Goal: Information Seeking & Learning: Learn about a topic

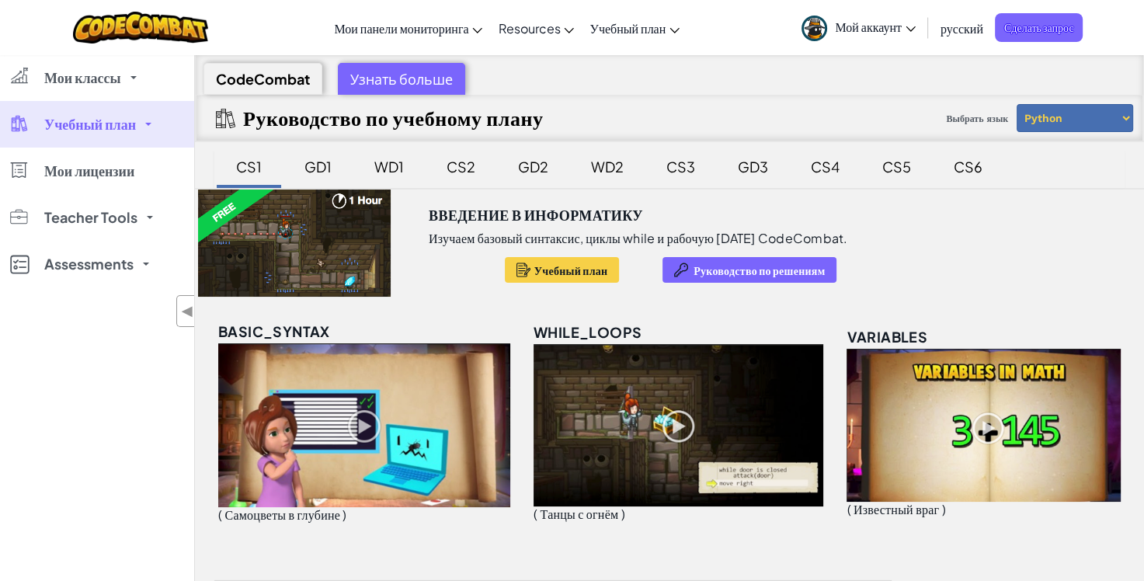
click at [281, 224] on div at bounding box center [294, 242] width 199 height 107
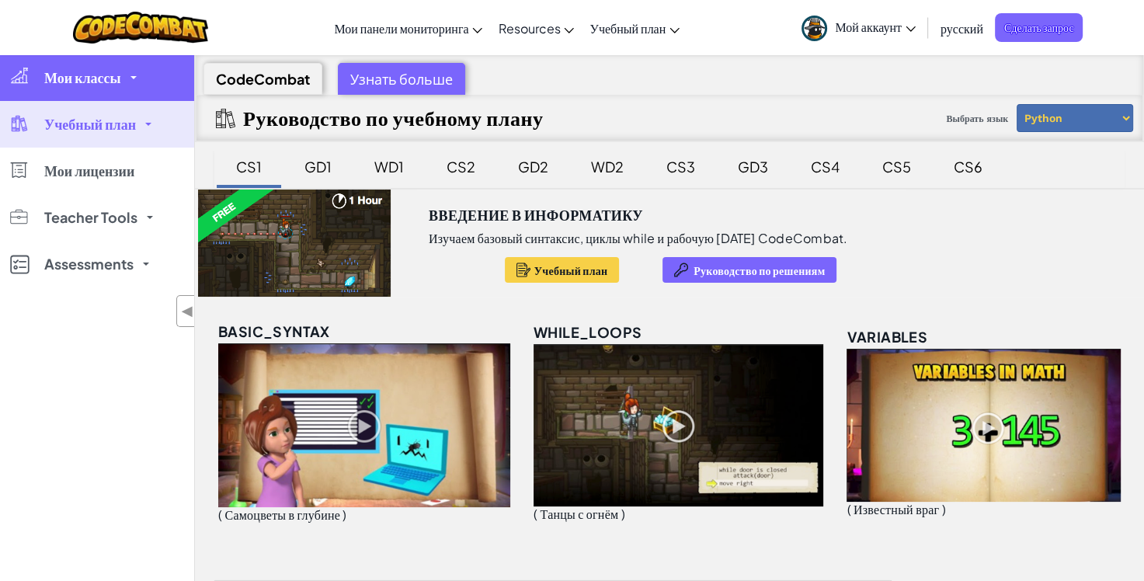
click at [71, 99] on link "Мои классы" at bounding box center [97, 77] width 194 height 47
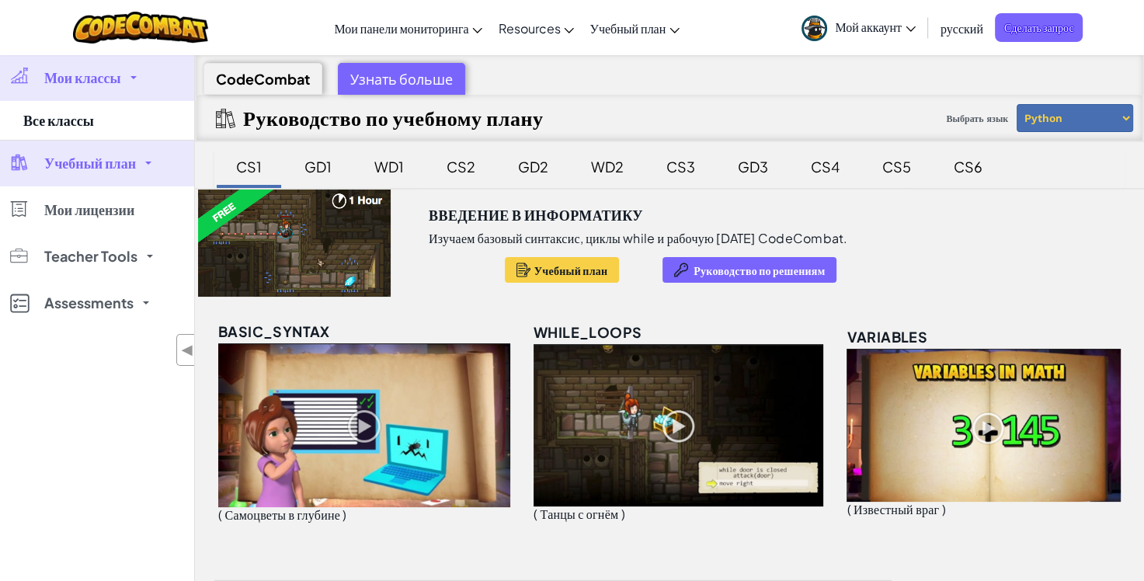
click at [59, 91] on link "Мои классы" at bounding box center [97, 77] width 194 height 47
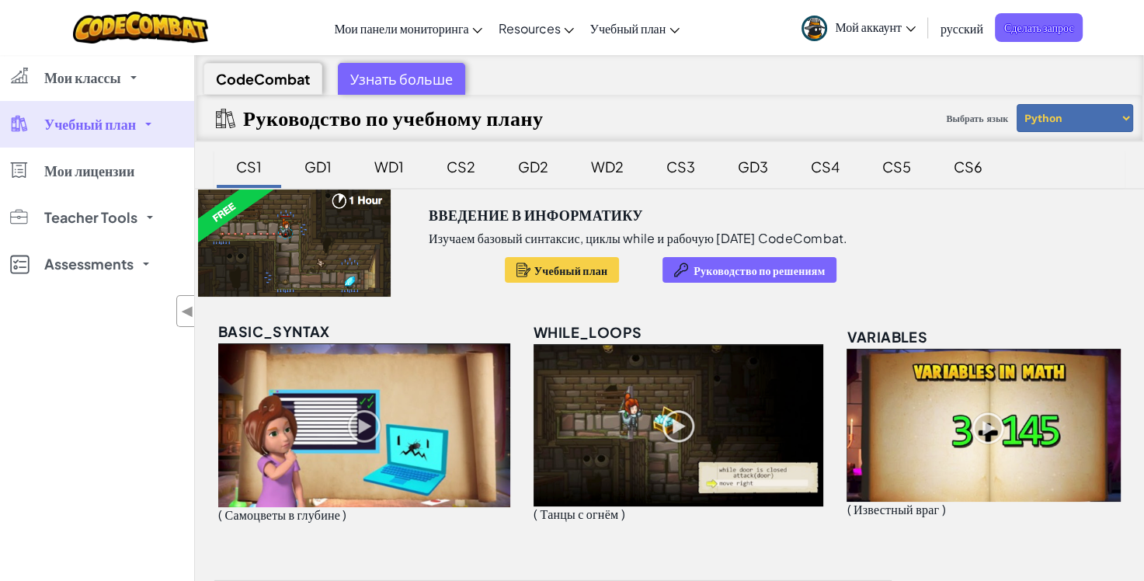
click at [244, 69] on div "CodeCombat" at bounding box center [262, 79] width 119 height 32
click at [353, 245] on div at bounding box center [294, 242] width 199 height 107
click at [470, 214] on h3 "Введение в Информатику" at bounding box center [536, 214] width 214 height 23
drag, startPoint x: 329, startPoint y: 236, endPoint x: 298, endPoint y: 234, distance: 31.2
click at [329, 236] on div at bounding box center [294, 242] width 199 height 107
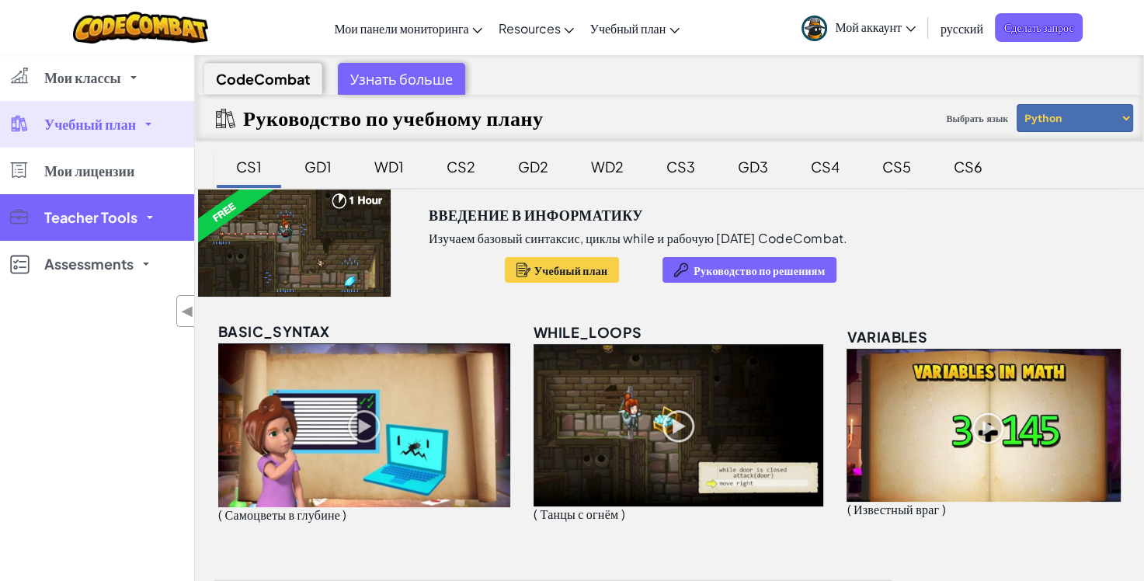
click at [185, 231] on link "Teacher Tools" at bounding box center [97, 217] width 194 height 47
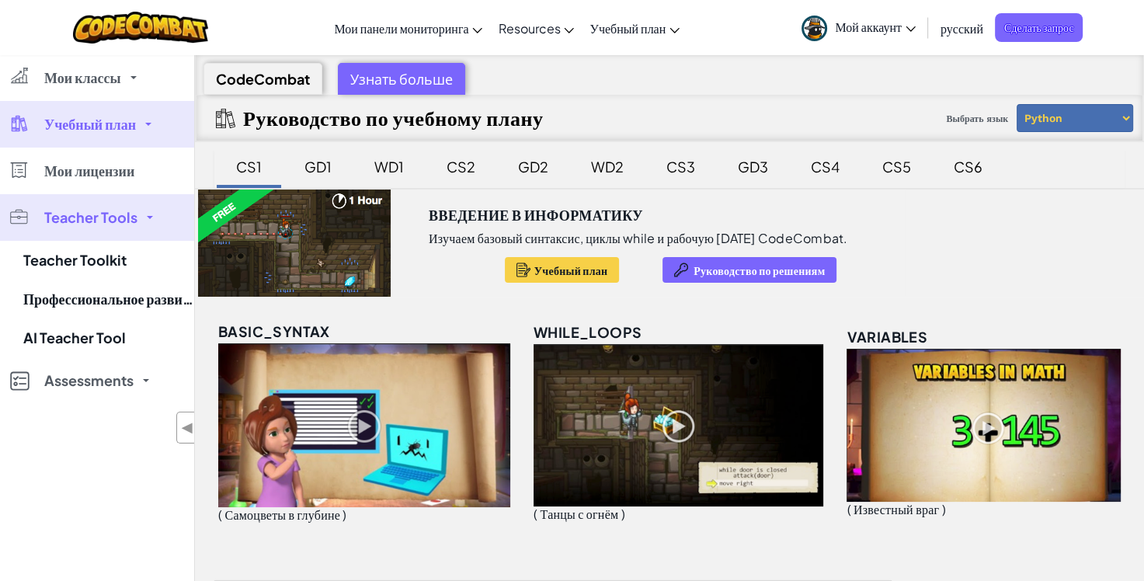
click at [225, 218] on div at bounding box center [294, 242] width 199 height 107
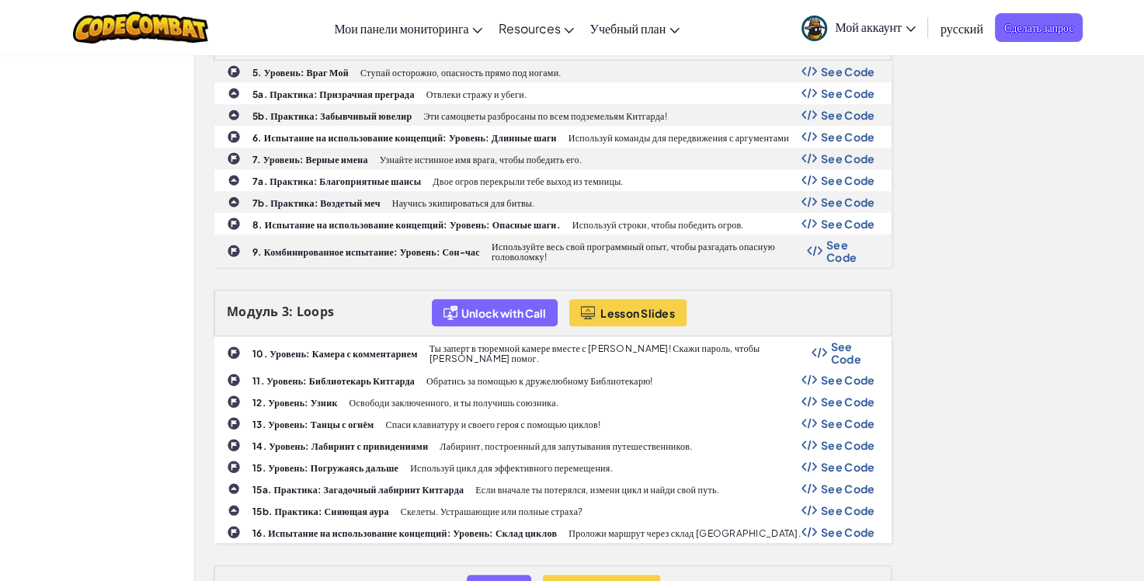
scroll to position [932, 0]
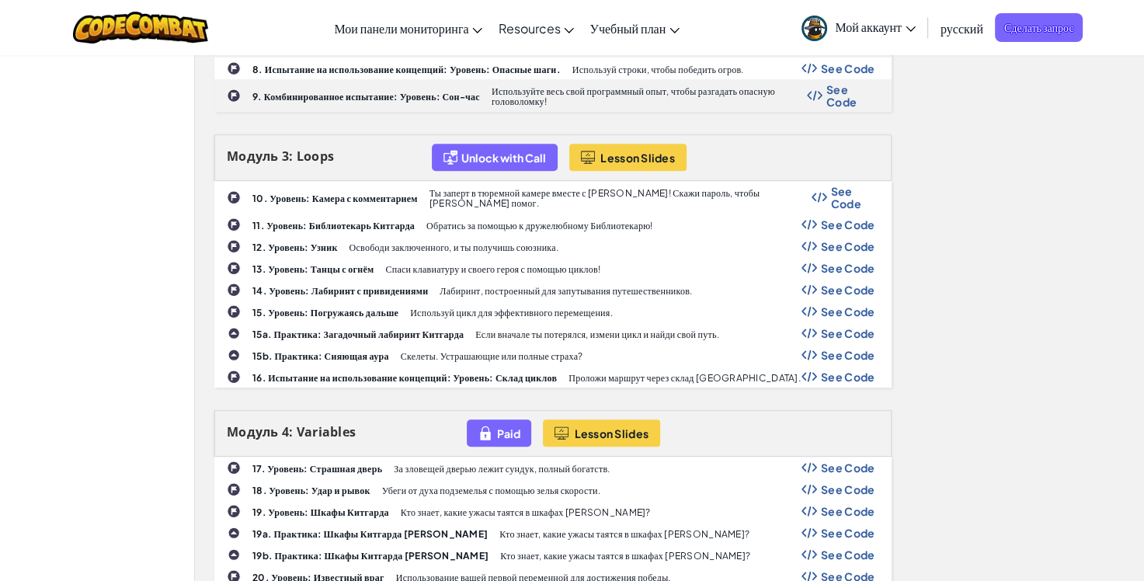
click at [379, 199] on div "10. Уровень: Камера с комментарием Ты заперт в тюремной камере вместе с [PERSON…" at bounding box center [553, 197] width 676 height 31
click at [292, 200] on div "10. Уровень: Камера с комментарием Ты заперт в тюремной камере вместе с [PERSON…" at bounding box center [553, 197] width 676 height 31
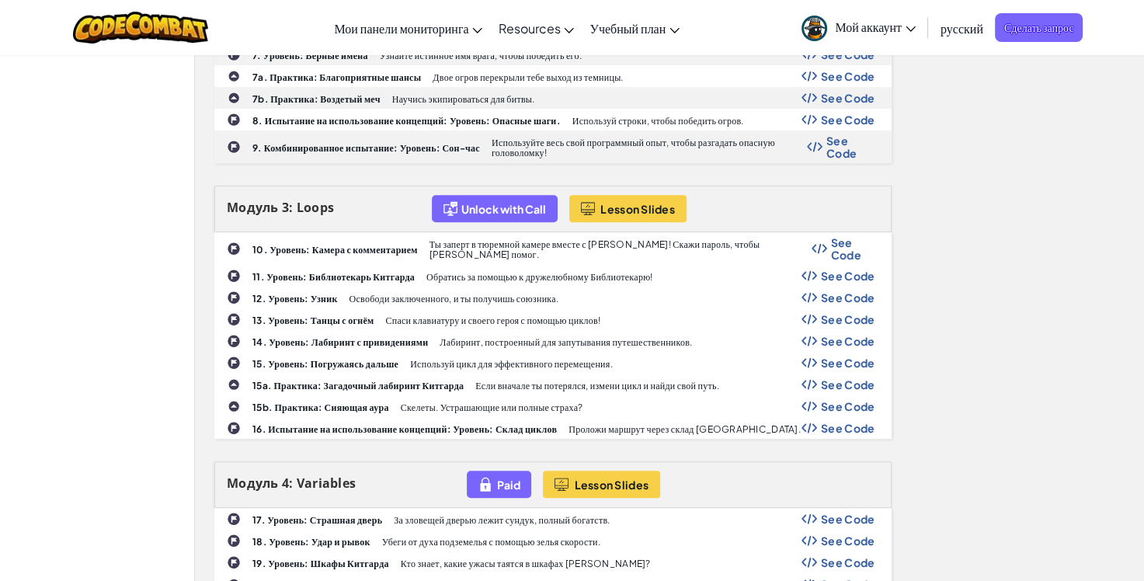
scroll to position [854, 0]
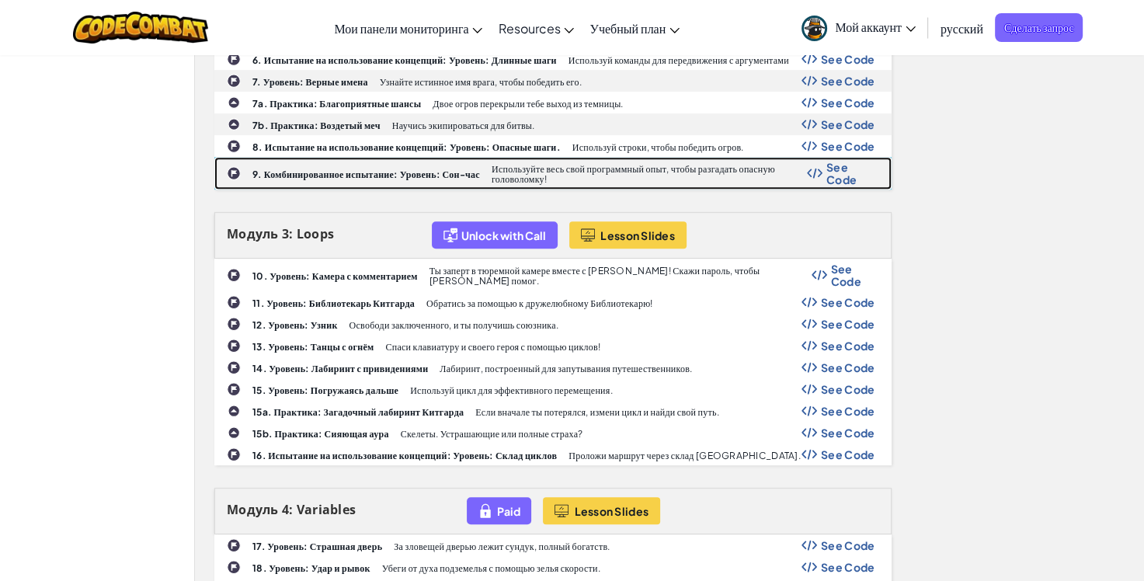
click at [358, 169] on b "9. Комбинированное испытание: Уровень: Сон-час" at bounding box center [366, 175] width 228 height 12
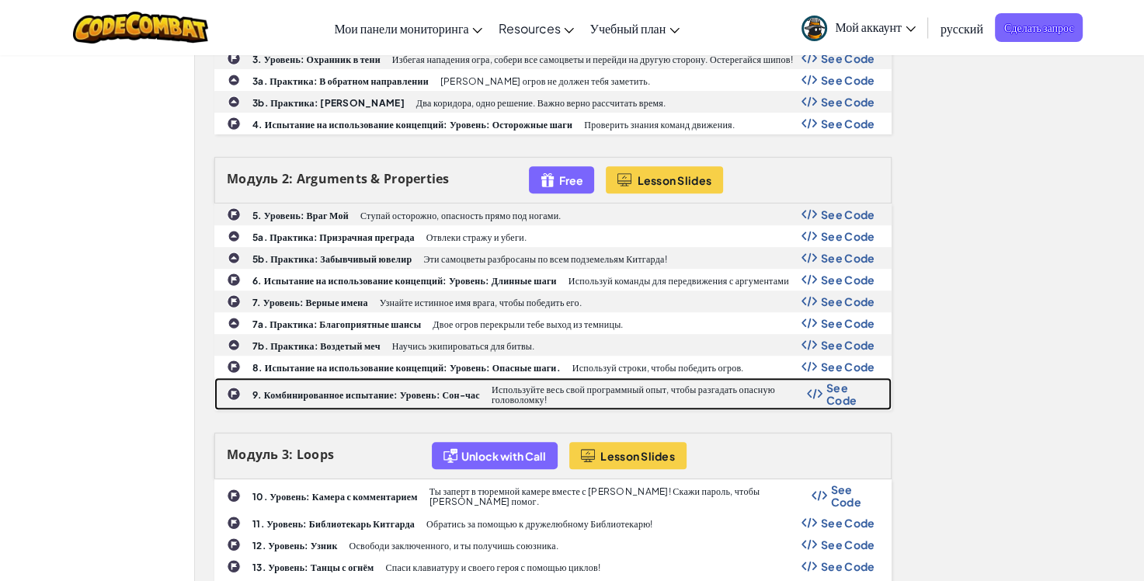
scroll to position [544, 0]
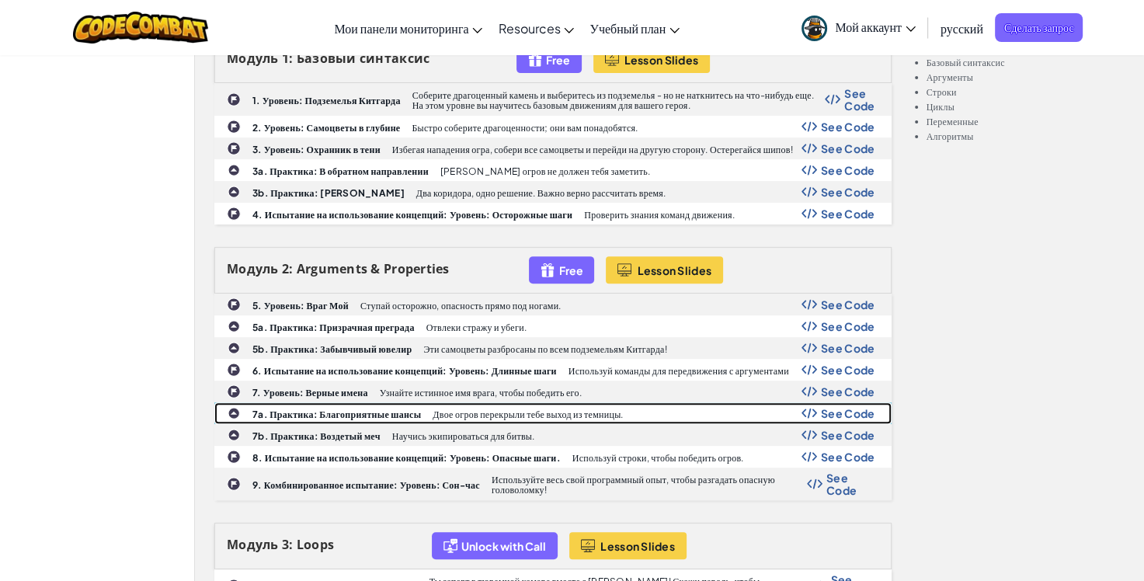
click at [341, 408] on b "7a. Практика: Благоприятные шансы" at bounding box center [336, 414] width 169 height 12
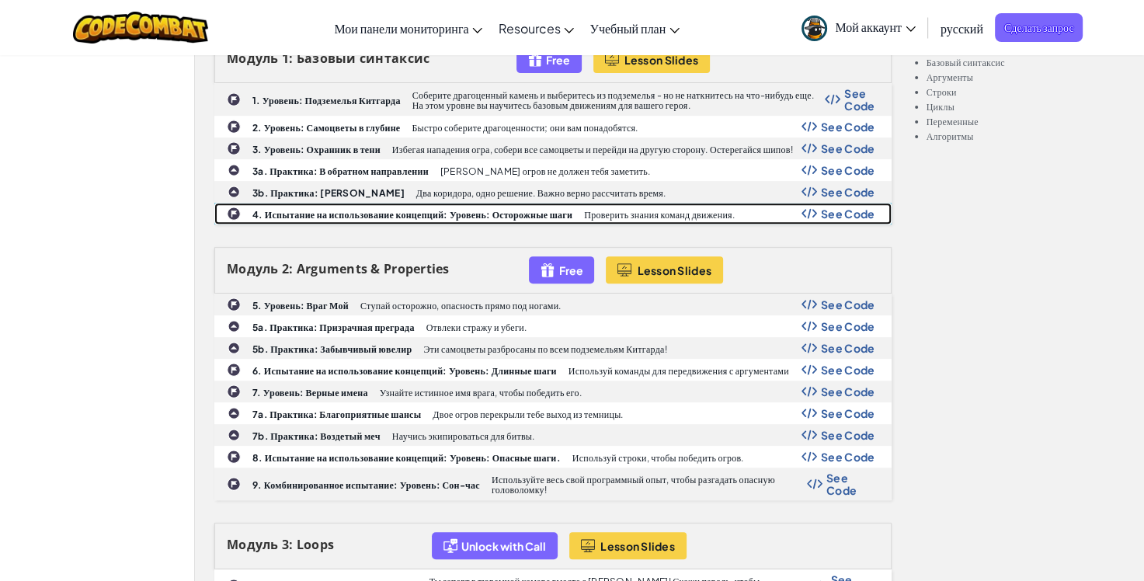
click at [359, 221] on div "4. Испытание на использование концепций: Уровень: Осторожные шаги Проверить зна…" at bounding box center [552, 214] width 677 height 22
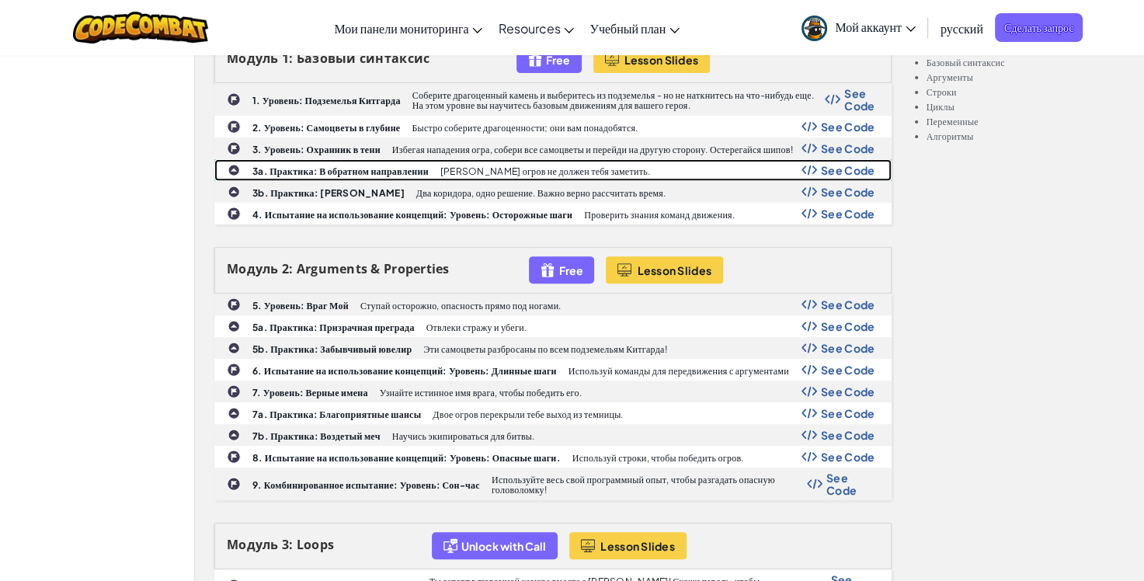
click at [474, 171] on p "[PERSON_NAME] огров не должен тебя заметить." at bounding box center [545, 171] width 210 height 10
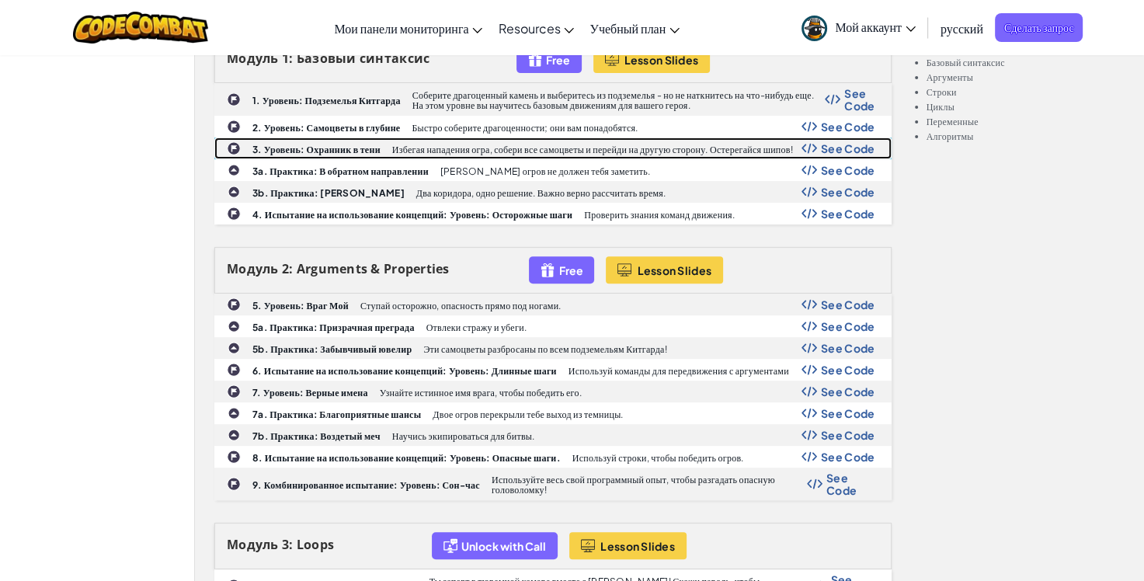
click at [318, 144] on b "3. Уровень: Охранник в тени" at bounding box center [316, 150] width 128 height 12
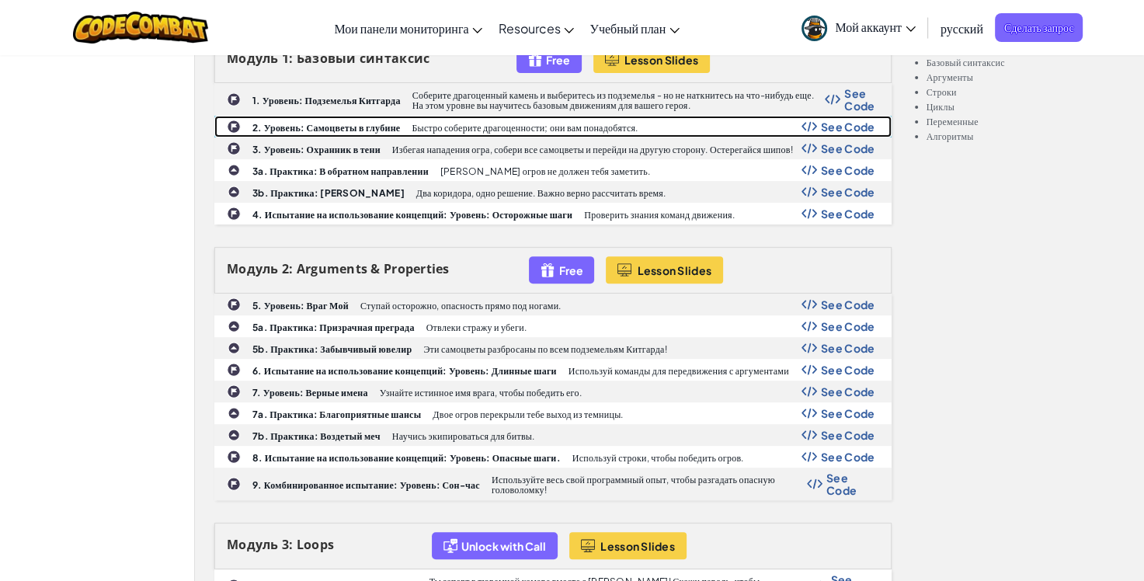
click at [366, 124] on b "2. Уровень: Самоцветы в глубине" at bounding box center [326, 128] width 148 height 12
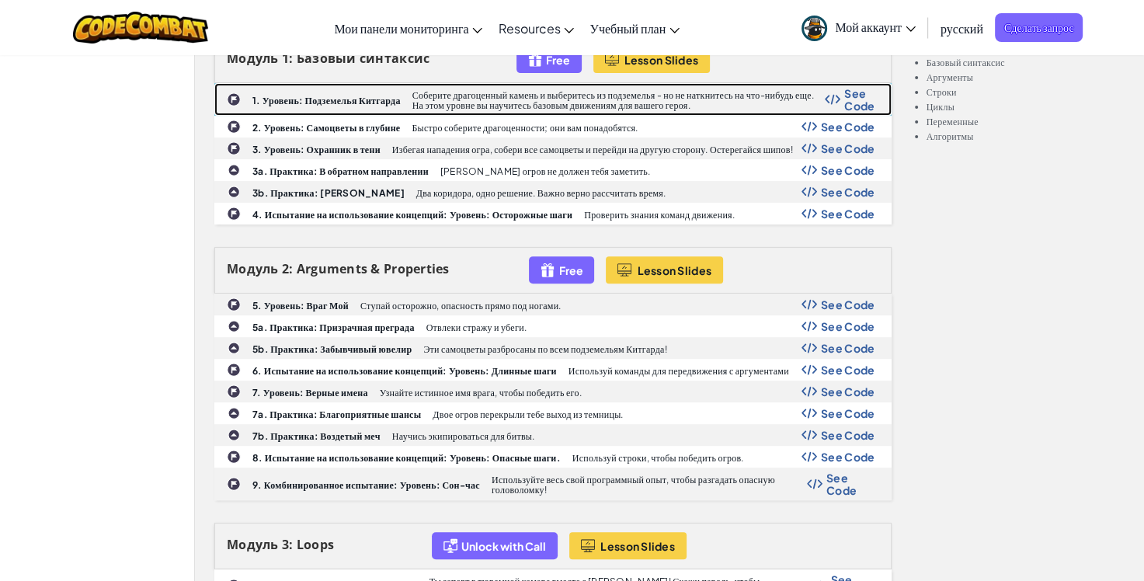
click at [812, 102] on p "Соберите драгоценный камень и выберитесь из подземелья - но не наткнитесь на чт…" at bounding box center [618, 100] width 413 height 20
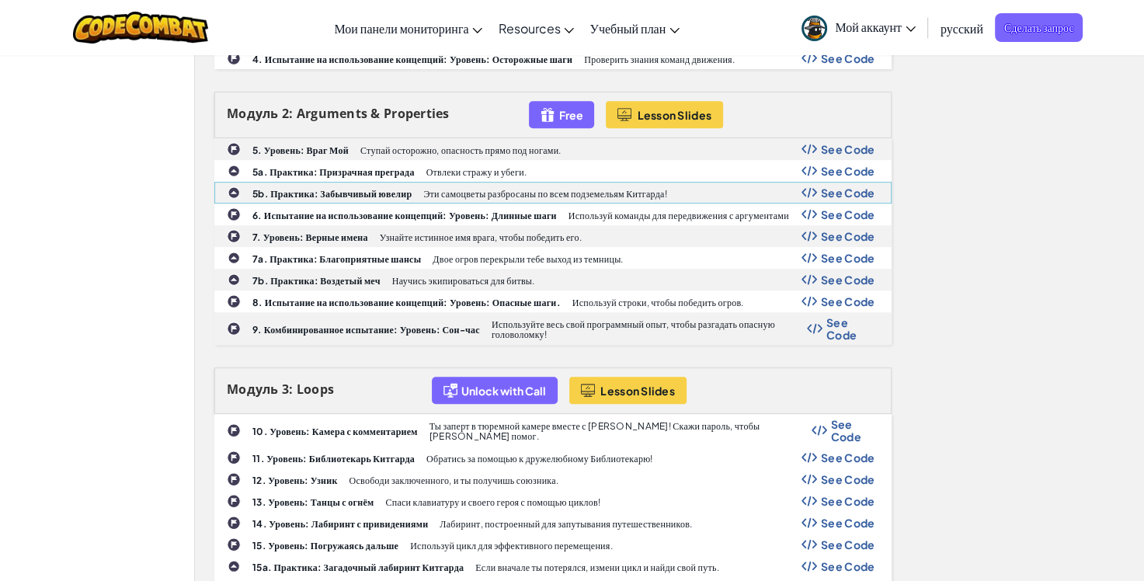
scroll to position [854, 0]
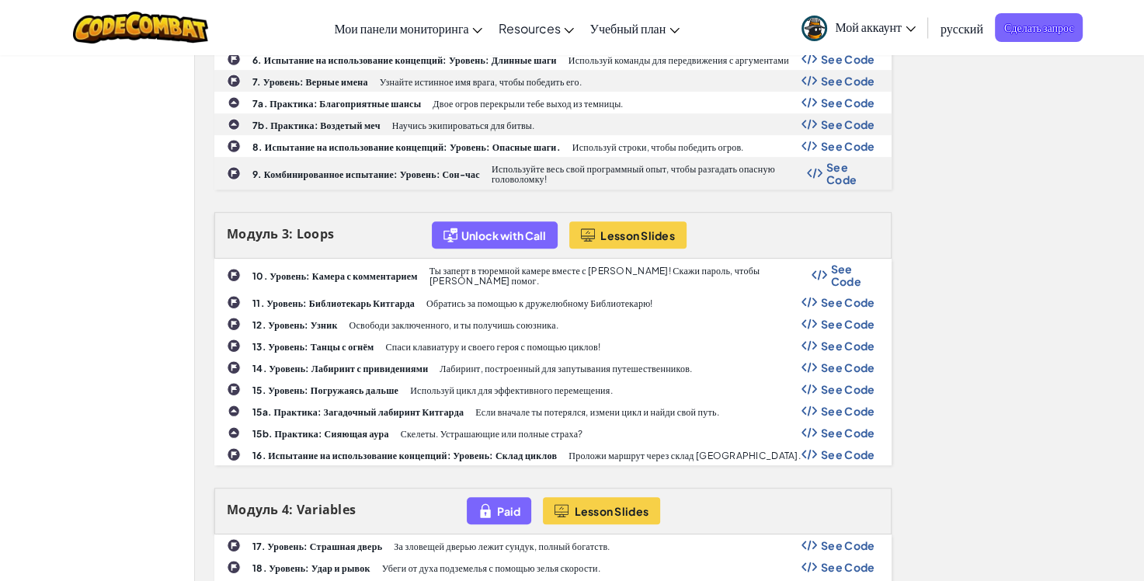
click at [322, 363] on b "14. Уровень: Лабиринт с привидениями" at bounding box center [340, 369] width 176 height 12
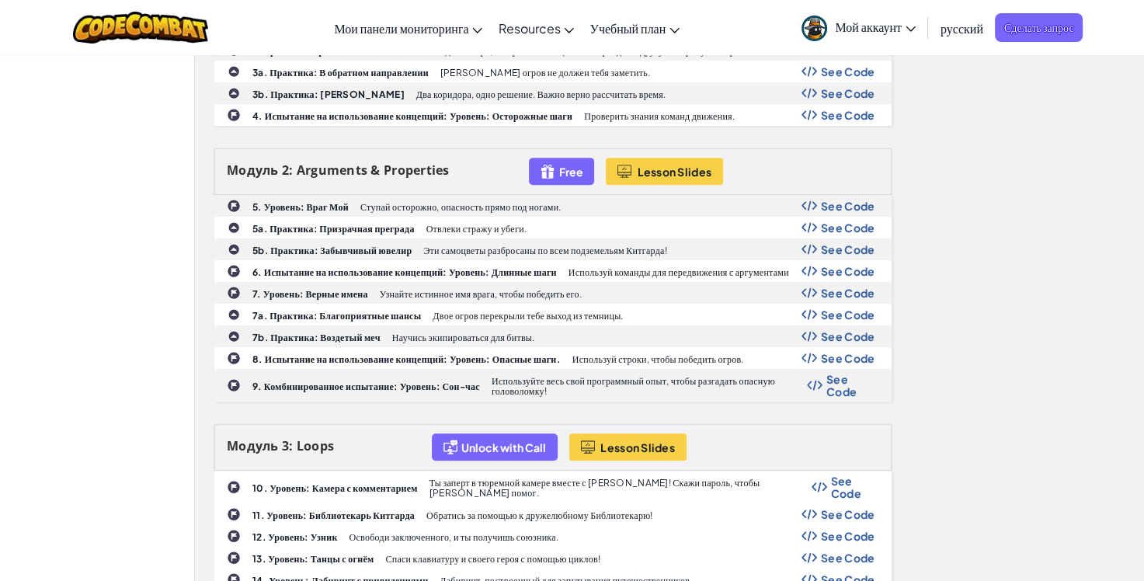
scroll to position [466, 0]
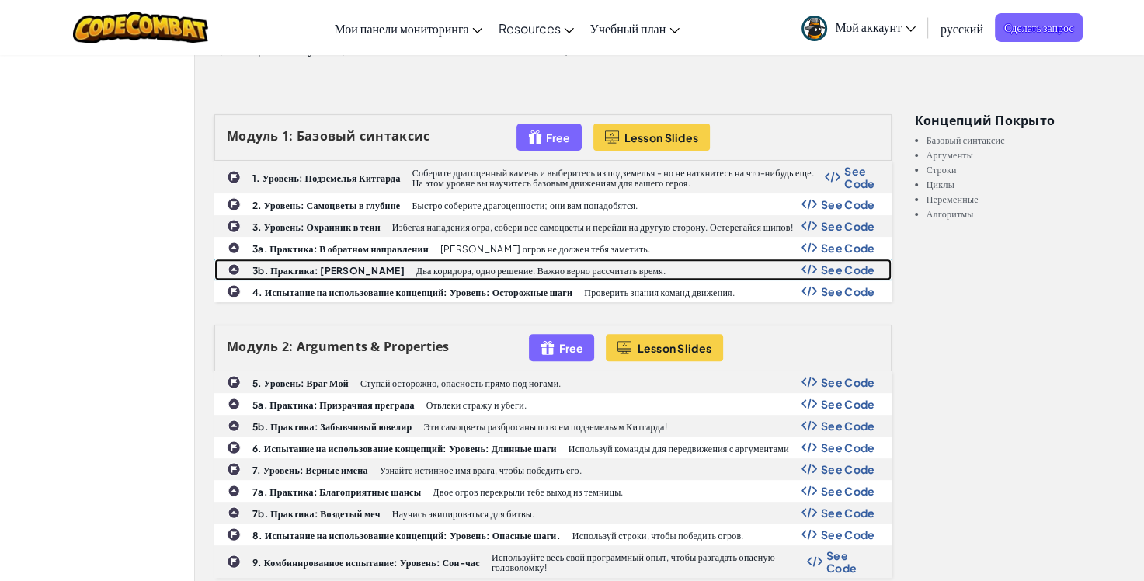
click at [350, 259] on div "3b. Практика: Лазы Китгарда Два коридора, одно решение. Важно верно рассчитать …" at bounding box center [553, 269] width 676 height 20
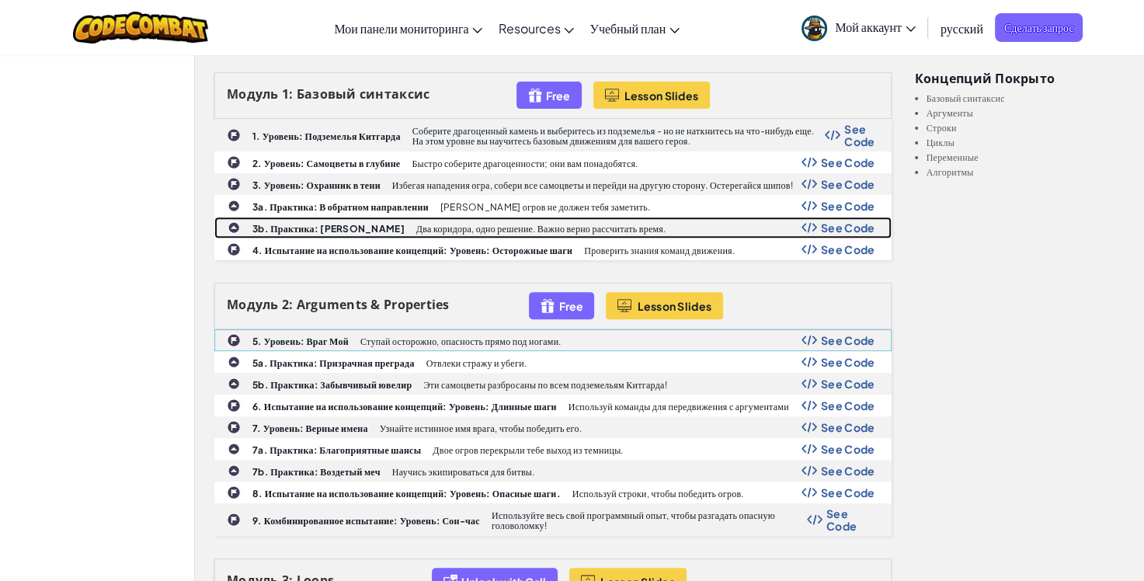
scroll to position [544, 0]
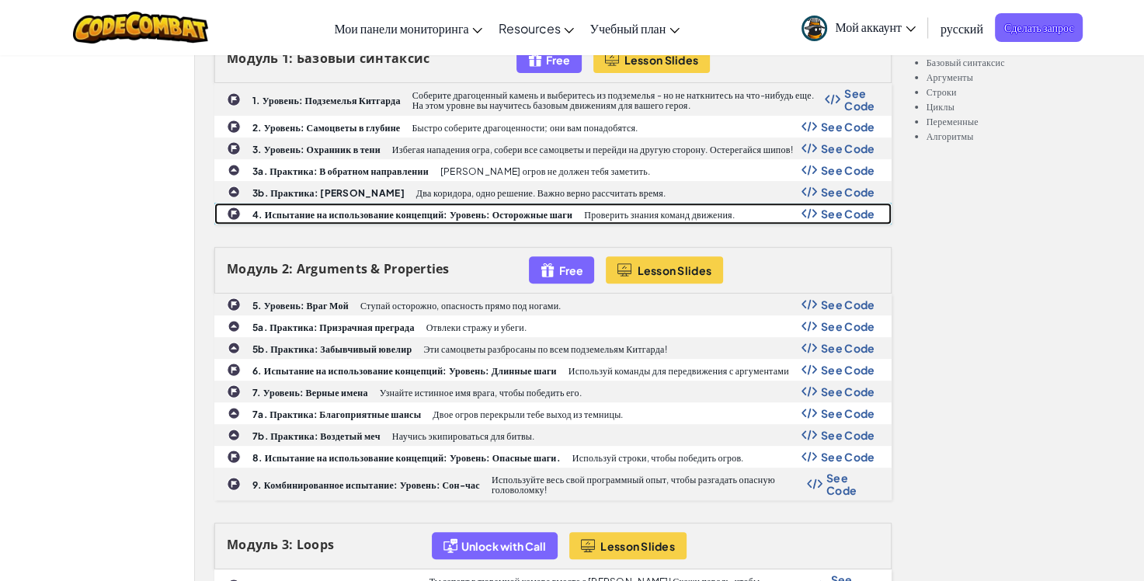
click at [358, 218] on div "4. Испытание на использование концепций: Уровень: Осторожные шаги Проверить зна…" at bounding box center [553, 213] width 676 height 20
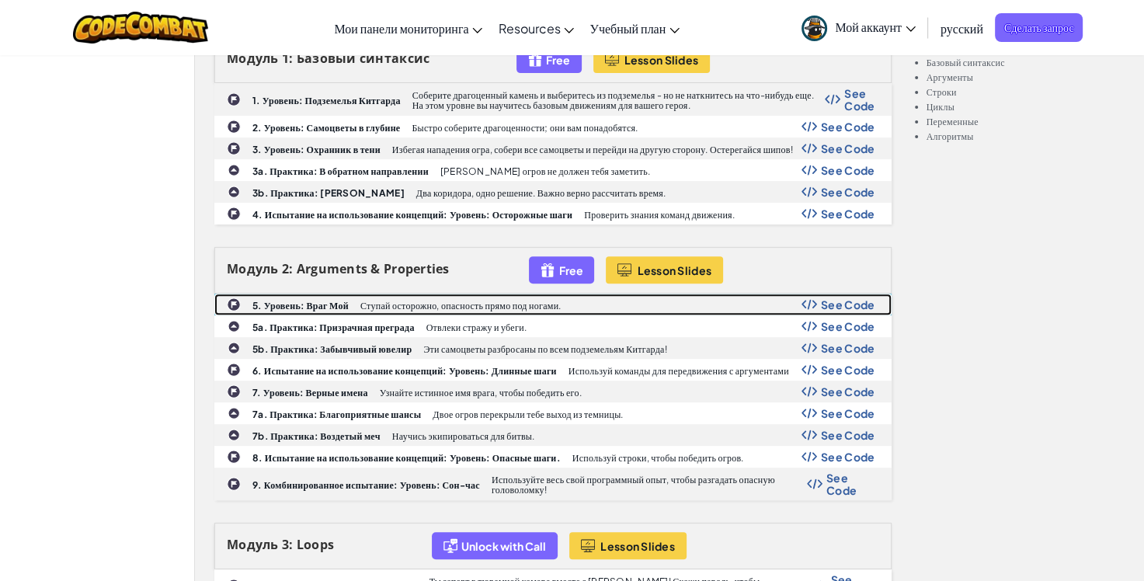
click at [372, 305] on p "Ступай осторожно, опасность прямо под ногами." at bounding box center [460, 306] width 201 height 10
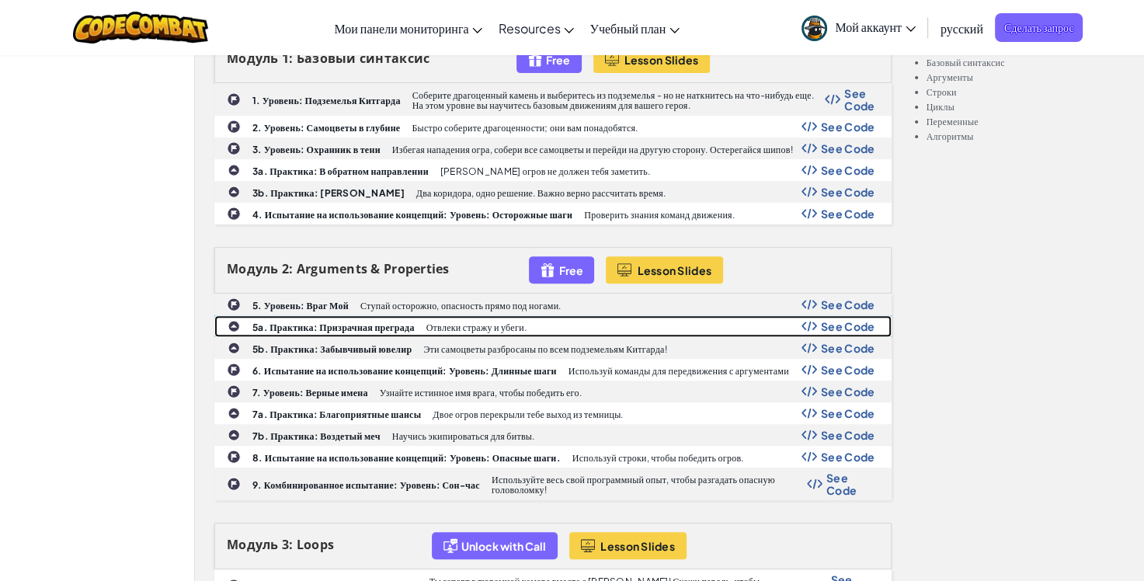
click at [395, 330] on div "5a. Практика: Призрачная преграда Отвлеки стражу и убеги. See Code" at bounding box center [553, 326] width 676 height 20
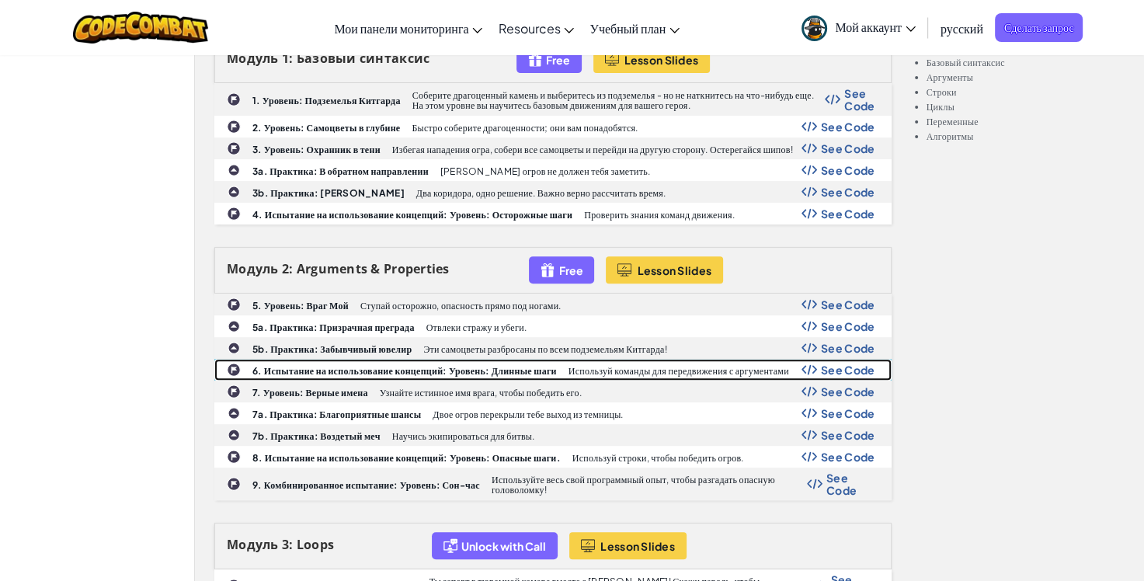
click at [423, 368] on b "6. Испытание на использование концепций: Уровень: Длинные шаги" at bounding box center [404, 371] width 304 height 12
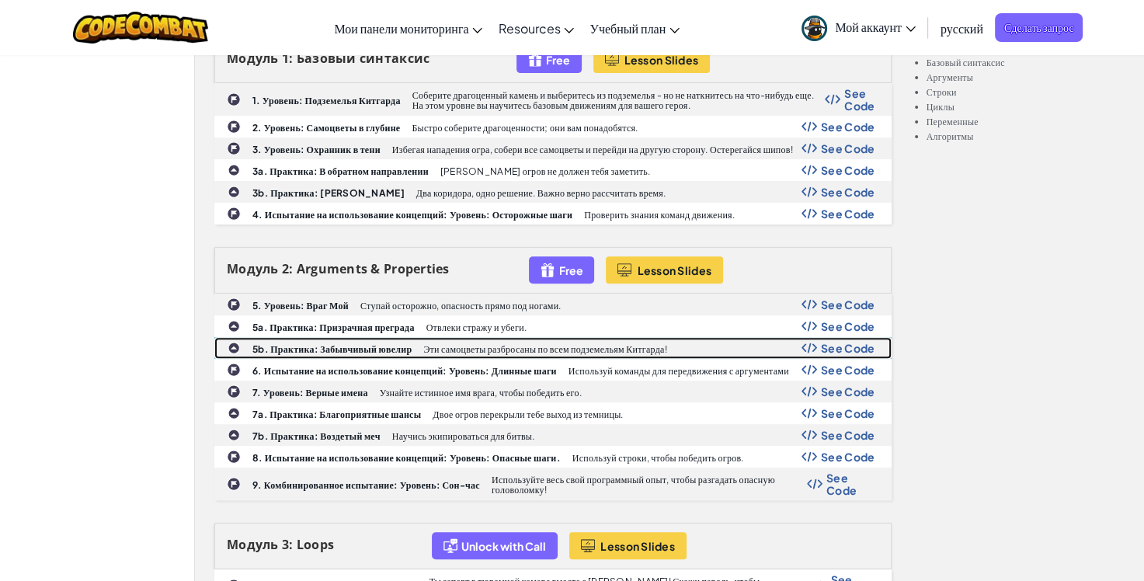
click at [479, 345] on p "Эти самоцветы разбросаны по всем подземельям Китгарда!" at bounding box center [544, 349] width 243 height 10
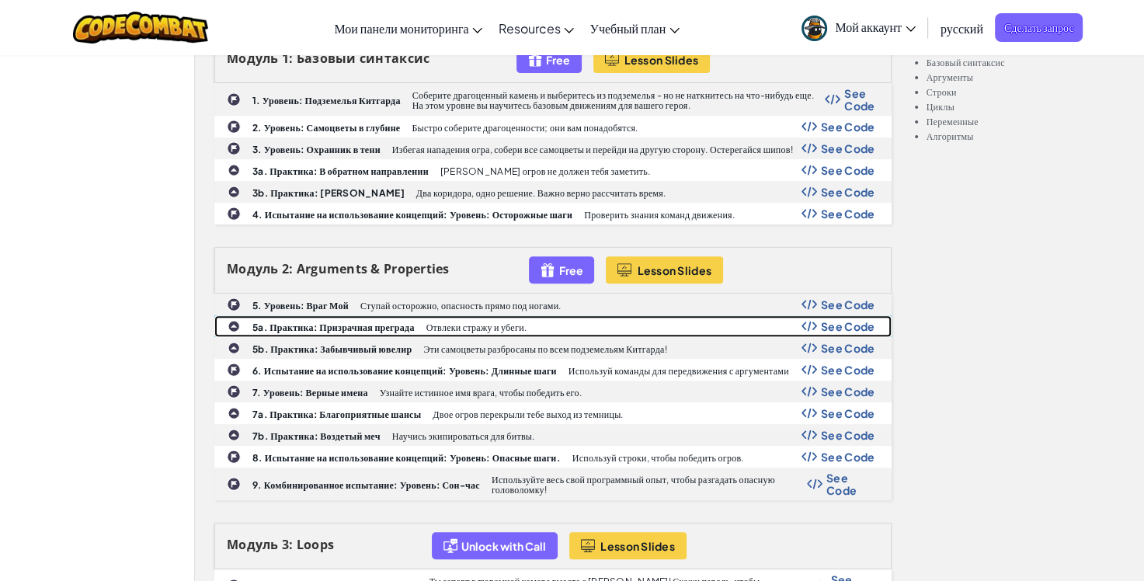
click at [338, 328] on b "5a. Практика: Призрачная преграда" at bounding box center [333, 328] width 162 height 12
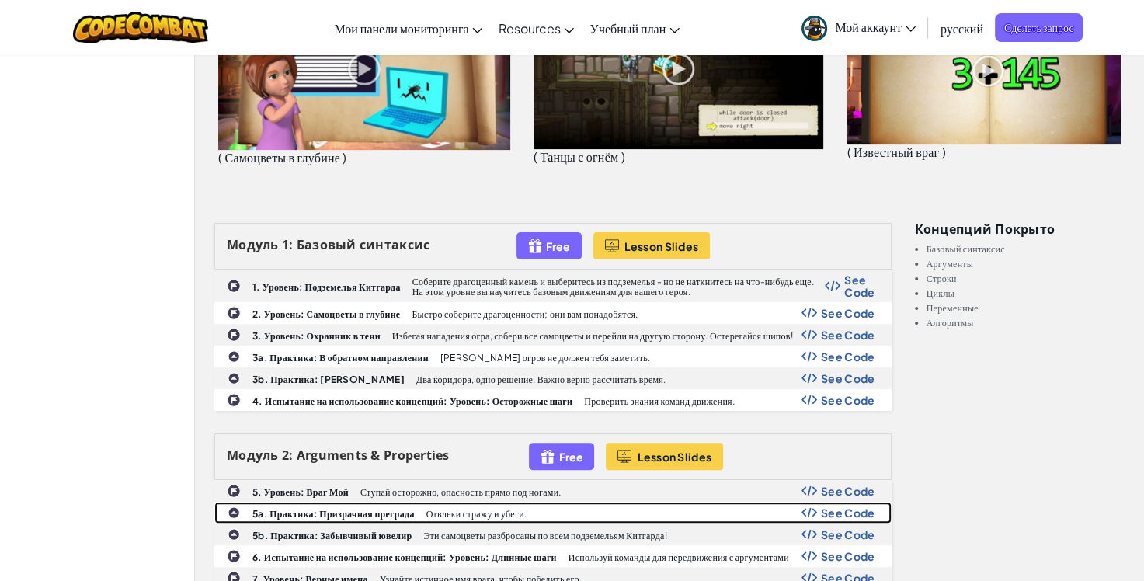
scroll to position [155, 0]
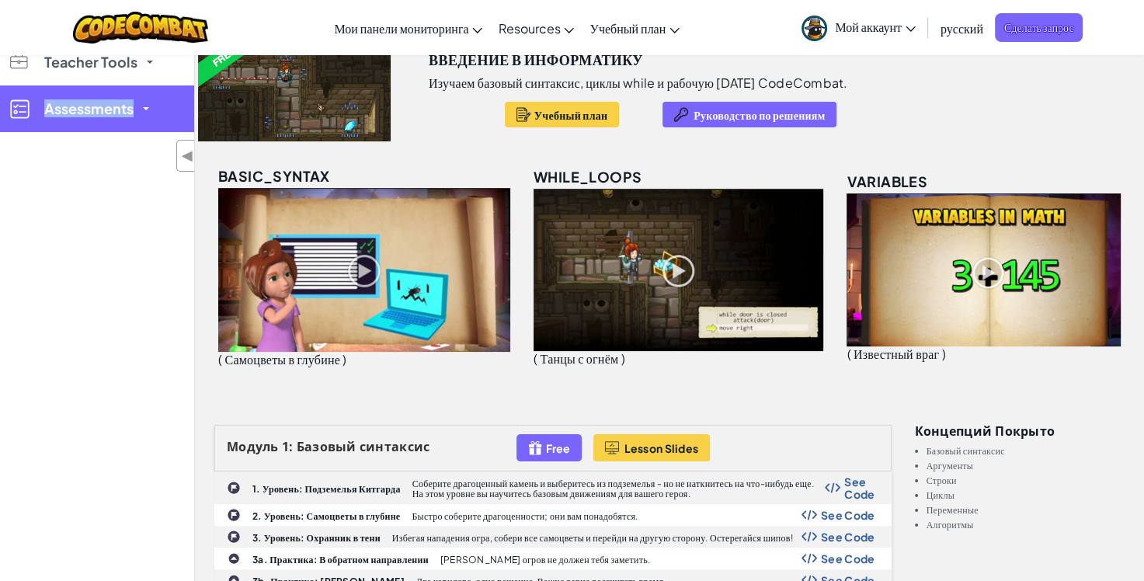
drag, startPoint x: 106, startPoint y: 165, endPoint x: 171, endPoint y: 119, distance: 79.1
click at [171, 119] on div "Мои классы Все классы Учебный план K-5 6-8 9-12 CodeCombat Junior Класс CodeCom…" at bounding box center [97, 189] width 194 height 581
click at [110, 119] on link "Assessments" at bounding box center [97, 108] width 194 height 47
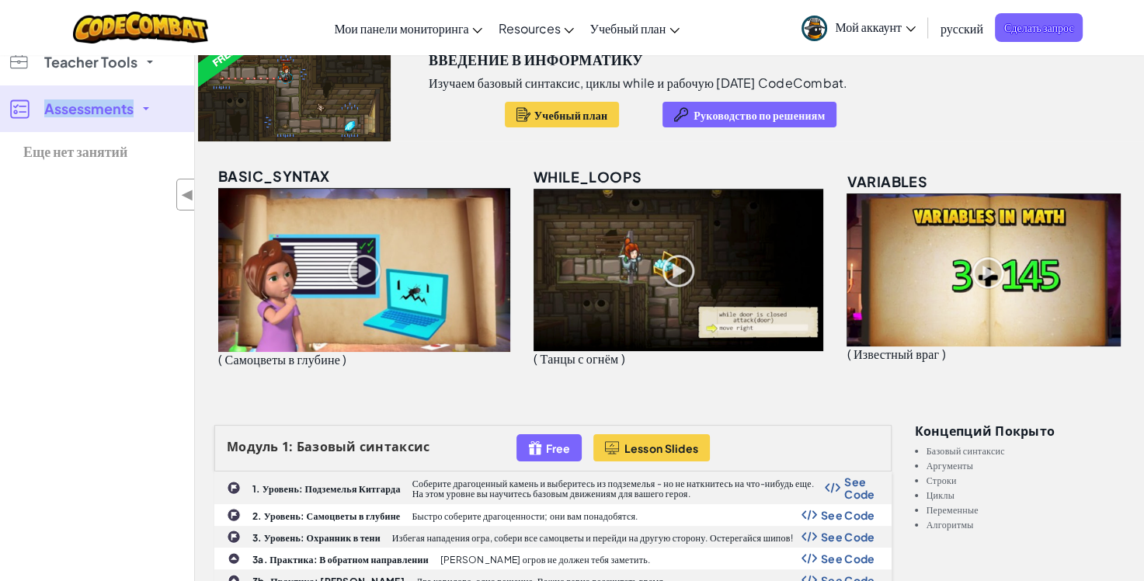
click at [143, 107] on link "Assessments" at bounding box center [97, 108] width 194 height 47
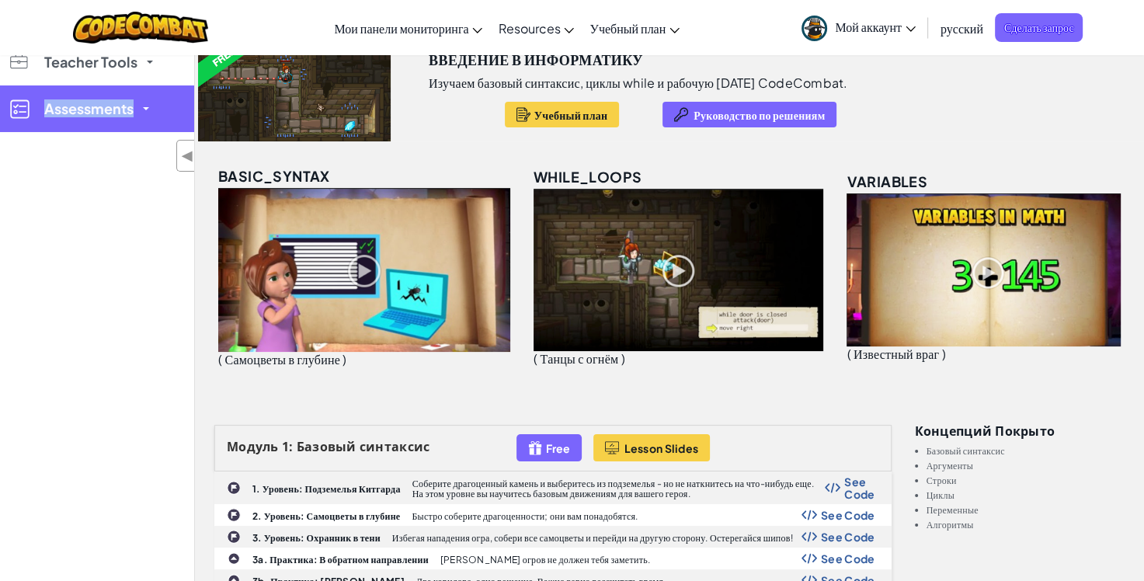
click at [143, 109] on span at bounding box center [146, 108] width 6 height 3
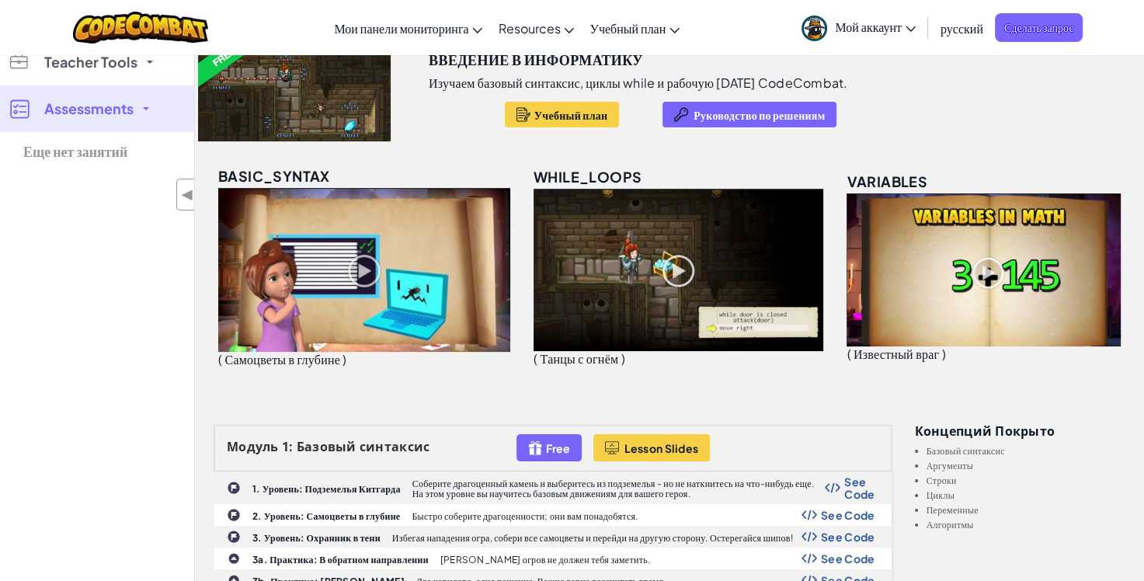
drag, startPoint x: 85, startPoint y: 345, endPoint x: 99, endPoint y: 285, distance: 61.6
click at [85, 342] on div "Мои классы Все классы Учебный план K-5 6-8 9-12 CodeCombat Junior Класс CodeCom…" at bounding box center [97, 189] width 194 height 581
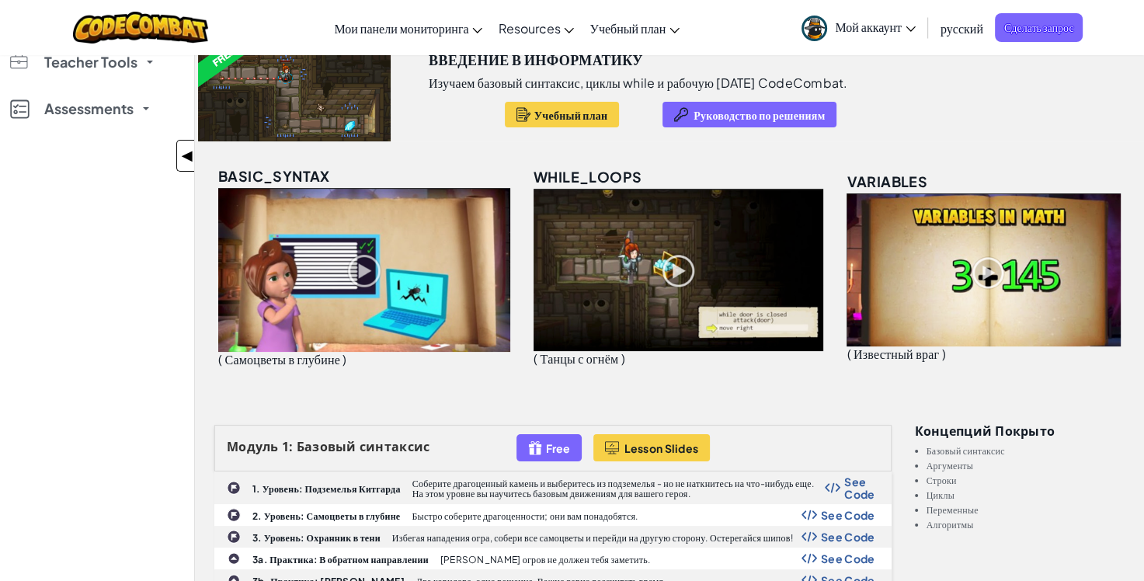
click at [184, 165] on span "◀" at bounding box center [187, 155] width 13 height 23
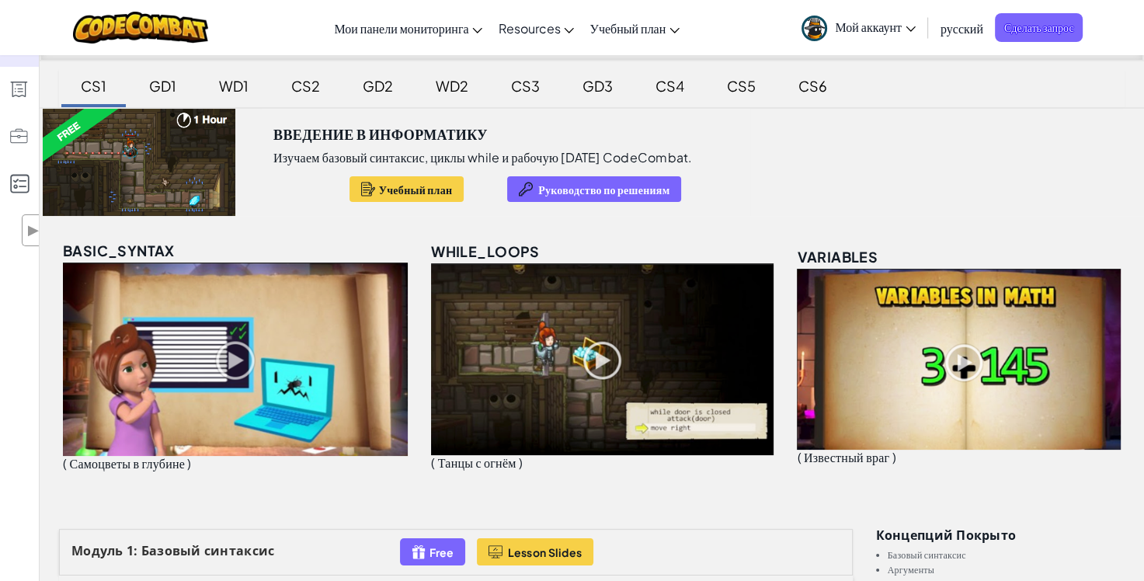
scroll to position [0, 0]
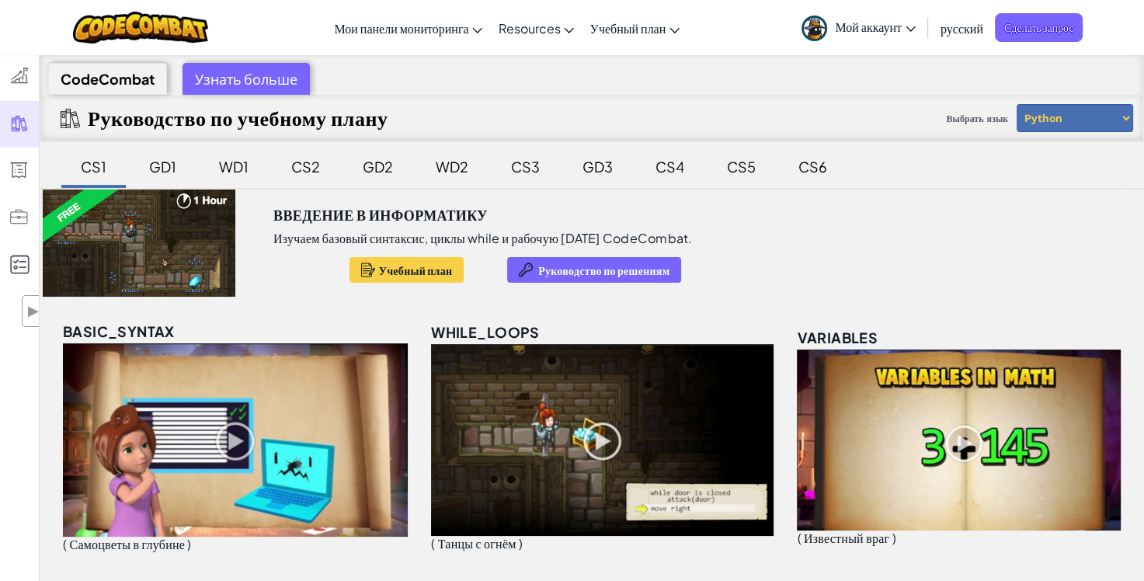
click at [161, 169] on div "GD1" at bounding box center [163, 166] width 58 height 36
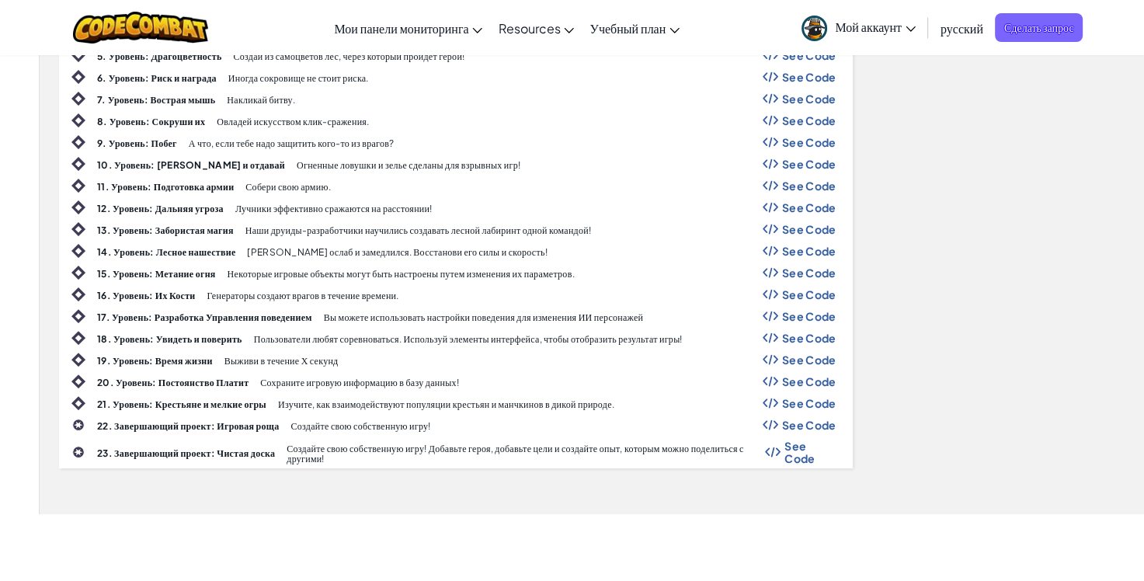
scroll to position [466, 0]
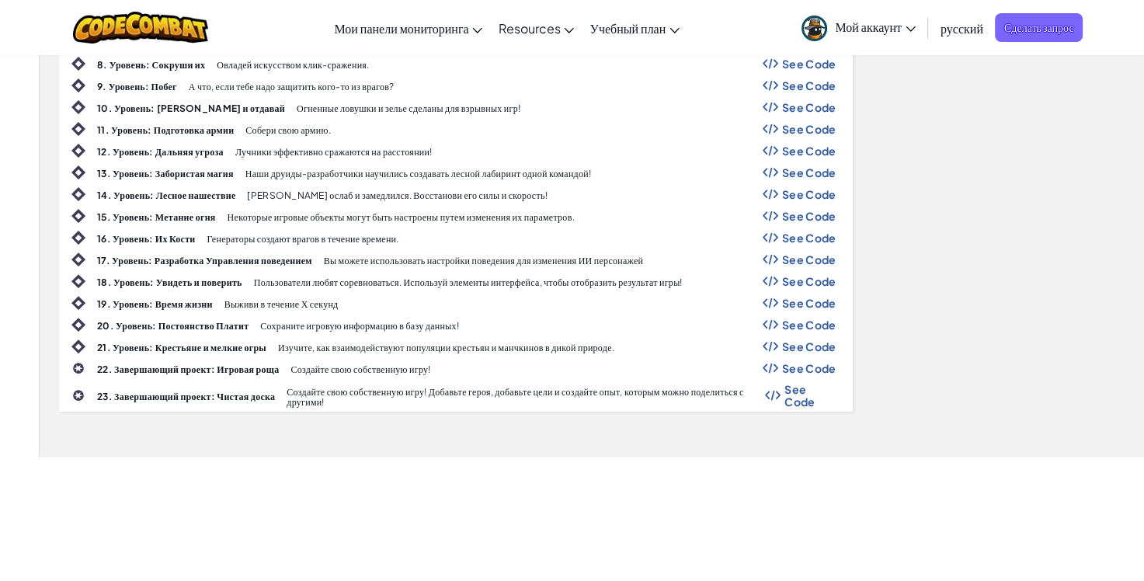
click at [149, 315] on div "20. Уровень: Постоянство Платит Сохраните игровую информацию в базу данных! See…" at bounding box center [456, 325] width 792 height 20
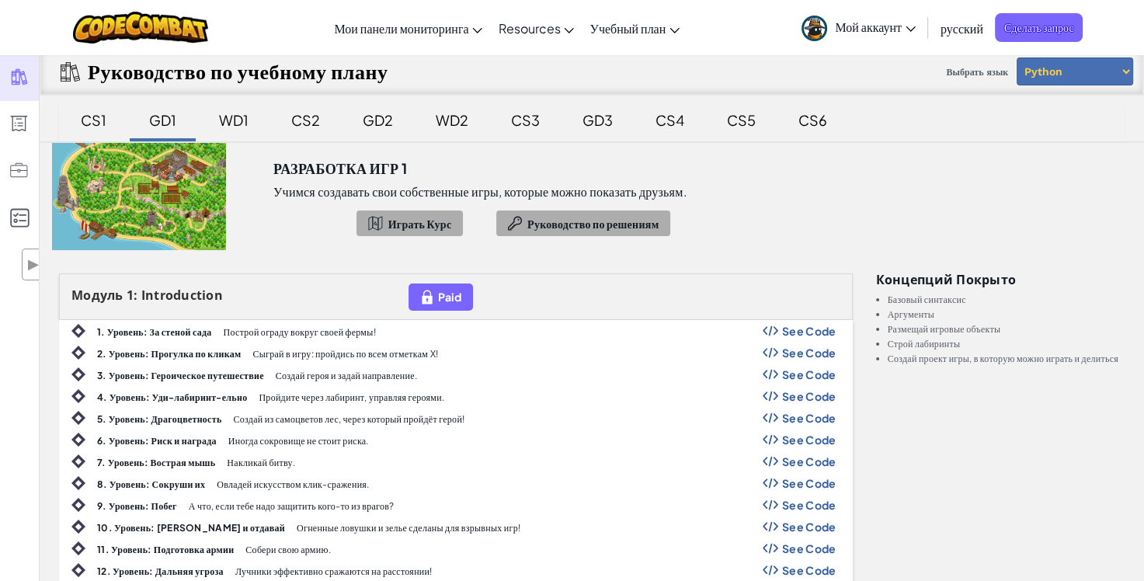
scroll to position [0, 0]
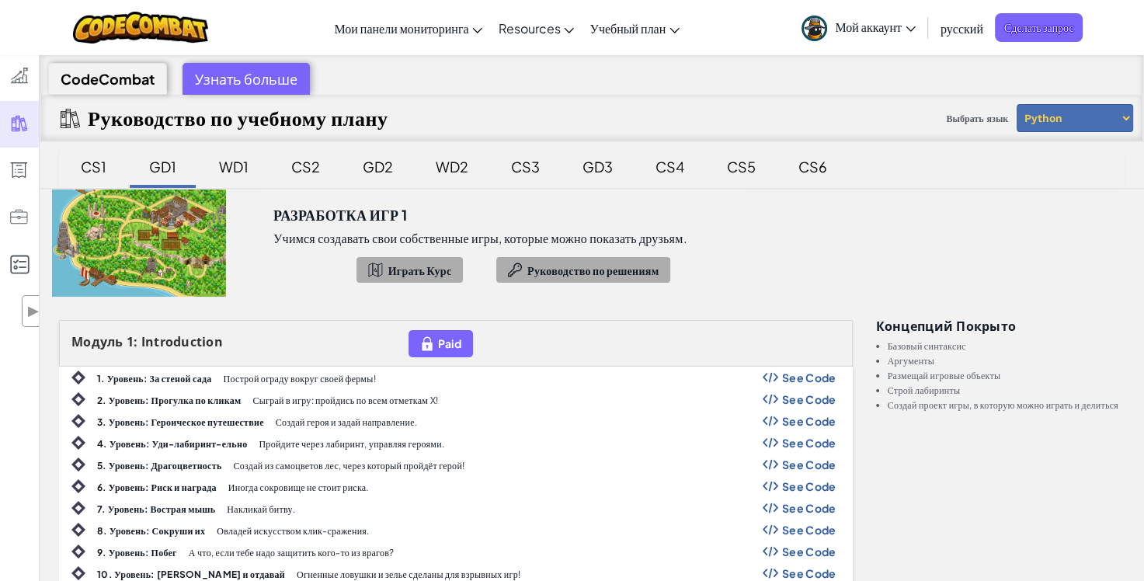
click at [221, 168] on div "WD1" at bounding box center [233, 166] width 61 height 36
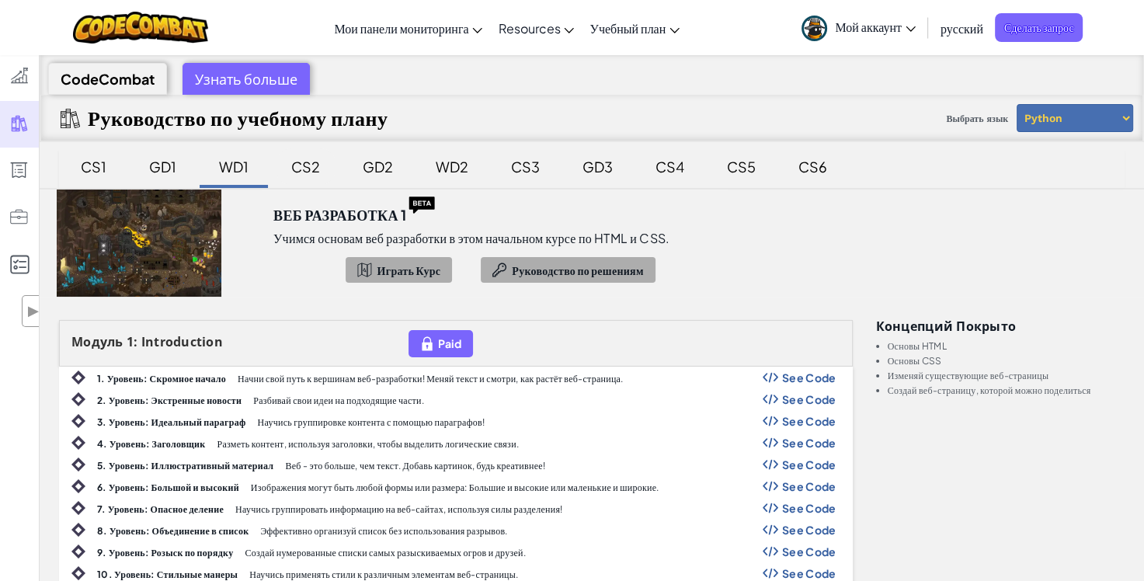
click at [332, 168] on div "CS2" at bounding box center [306, 166] width 60 height 36
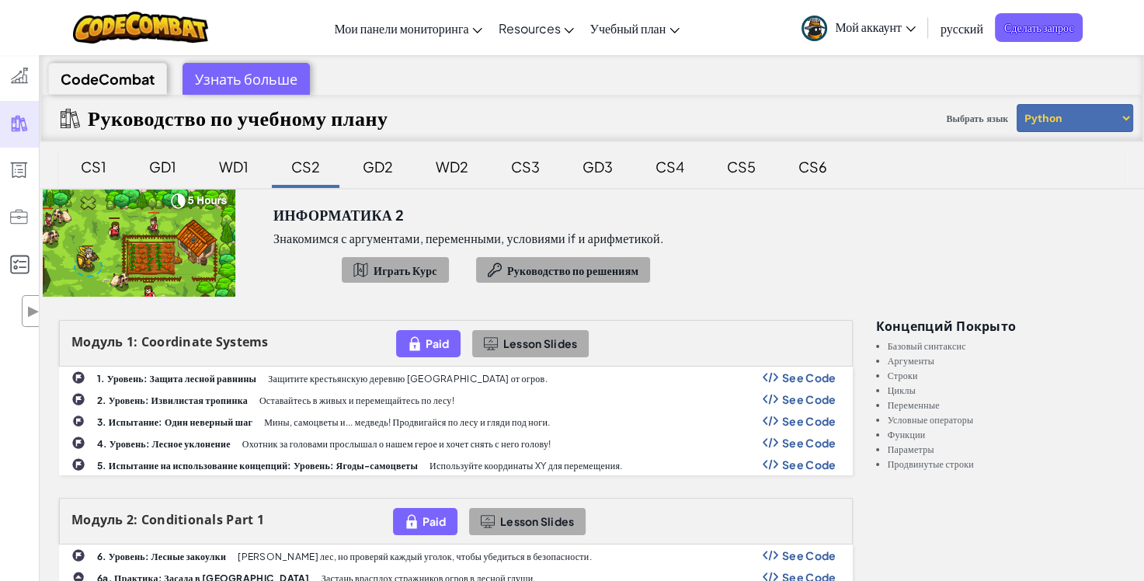
click at [365, 166] on div "GD2" at bounding box center [377, 166] width 61 height 36
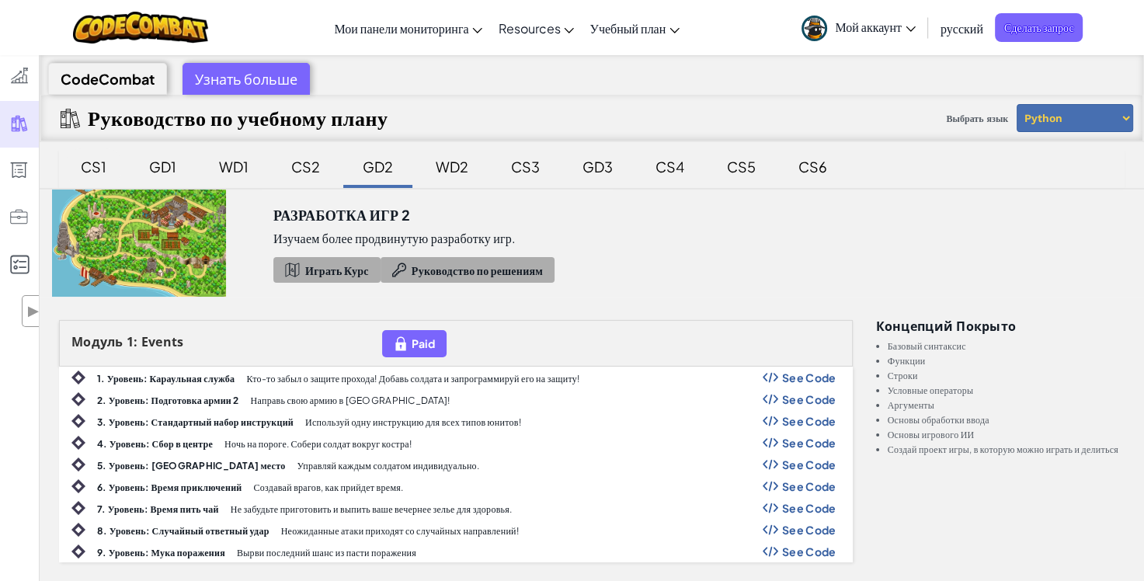
click at [84, 171] on div "CS1" at bounding box center [93, 166] width 57 height 36
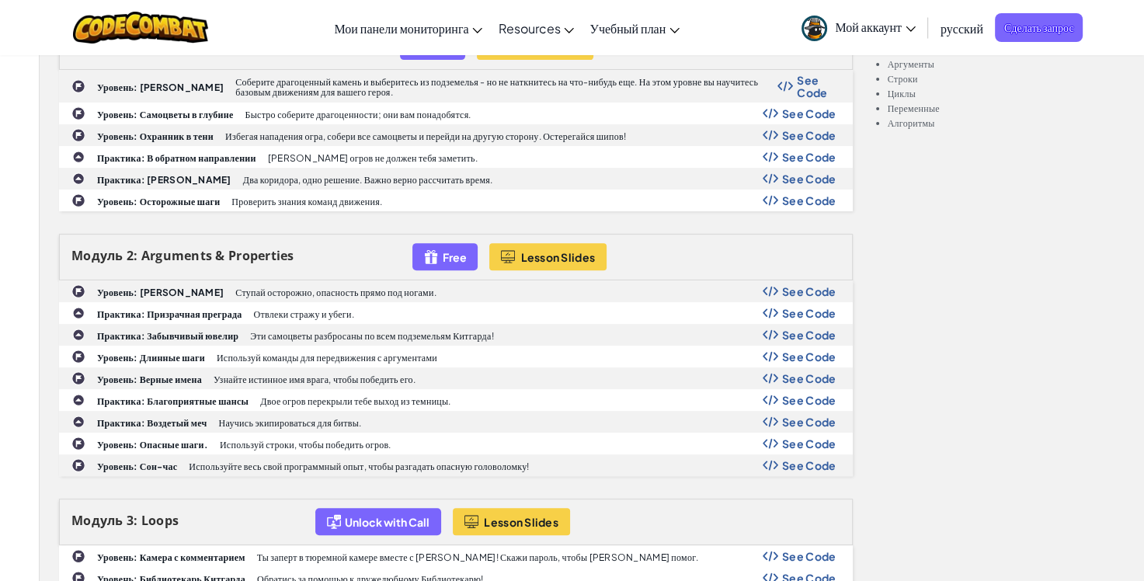
scroll to position [621, 0]
